Goal: Task Accomplishment & Management: Manage account settings

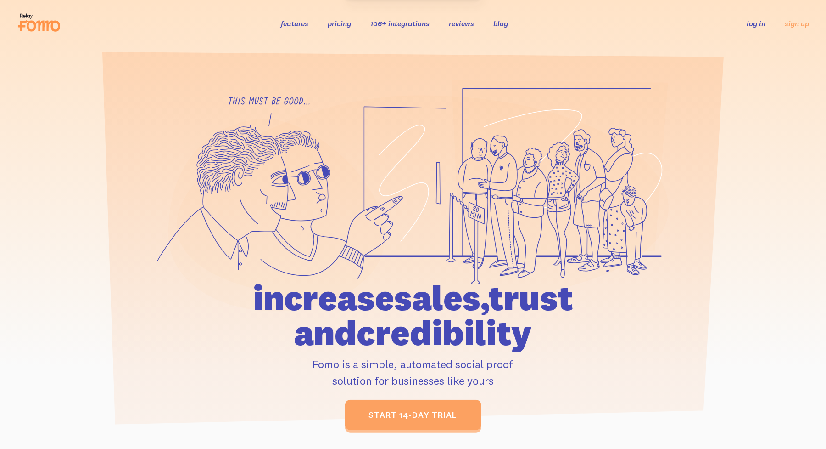
click at [766, 25] on link "log in" at bounding box center [757, 23] width 19 height 9
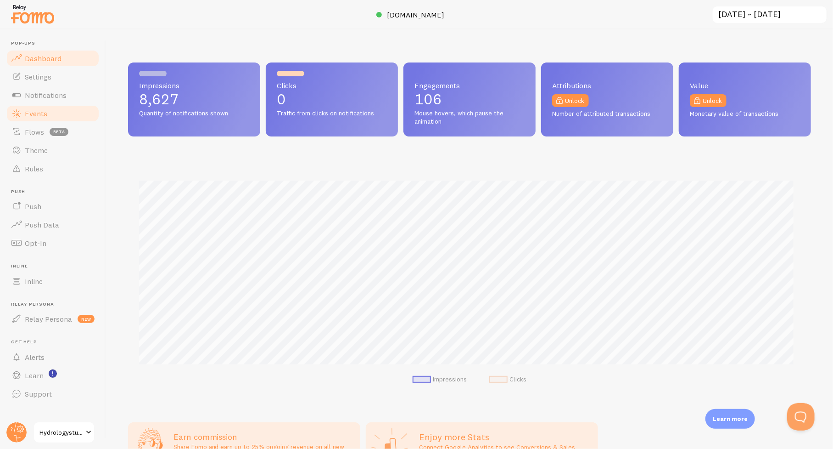
click at [39, 112] on span "Events" at bounding box center [36, 113] width 22 height 9
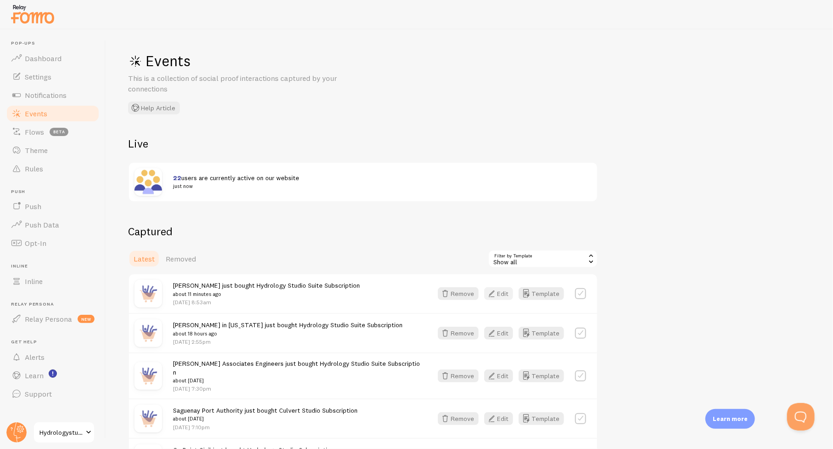
click at [506, 291] on button "Edit" at bounding box center [498, 293] width 29 height 13
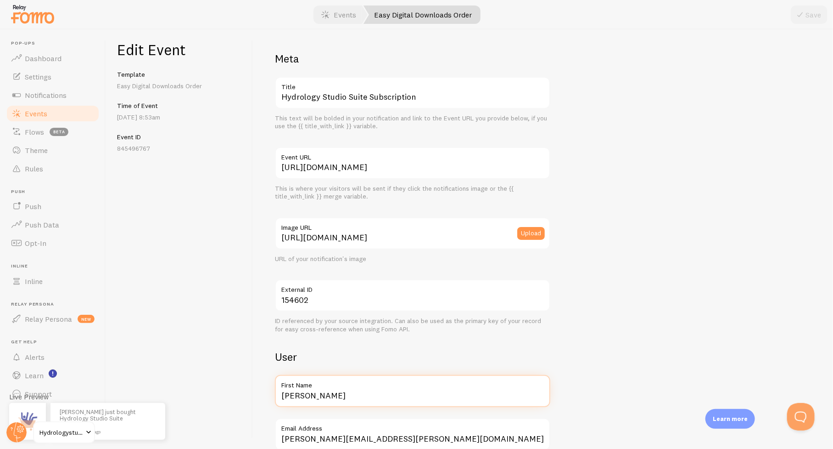
drag, startPoint x: 330, startPoint y: 399, endPoint x: 249, endPoint y: 394, distance: 80.9
click at [249, 394] on div "Edit Event Template Easy Digital Downloads Order Time of Event [DATE] 8:53am Ev…" at bounding box center [469, 238] width 727 height 419
paste input "ZUVIC Infrastructure Solutions"
type input "ZUVIC Infrastructure Solutions"
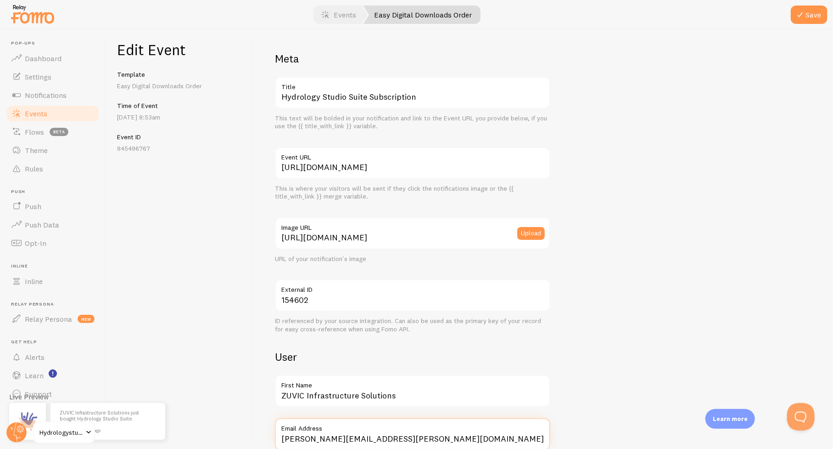
scroll to position [1, 0]
click at [811, 15] on button "Save" at bounding box center [809, 15] width 37 height 18
click at [32, 112] on span "Events" at bounding box center [36, 113] width 22 height 9
